Goal: Find contact information: Find contact information

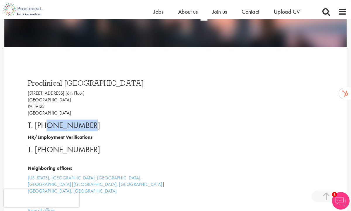
drag, startPoint x: 88, startPoint y: 127, endPoint x: 47, endPoint y: 126, distance: 41.3
click at [47, 126] on p "T. [PHONE_NUMBER]" at bounding box center [107, 126] width 158 height 12
copy p "2675363068"
